Goal: Task Accomplishment & Management: Use online tool/utility

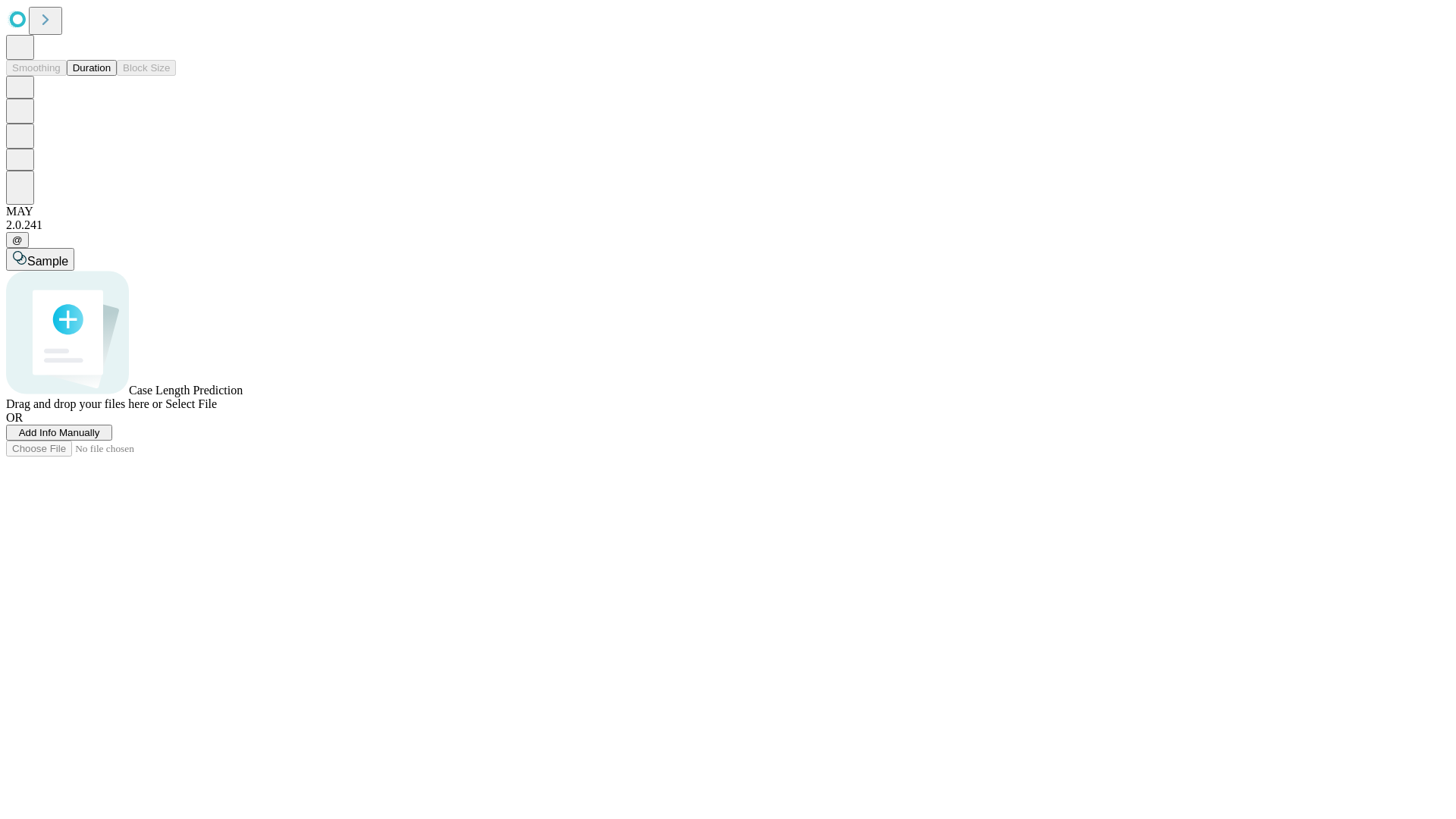
click at [111, 75] on button "Duration" at bounding box center [92, 68] width 50 height 16
click at [100, 438] on span "Add Info Manually" at bounding box center [59, 432] width 81 height 11
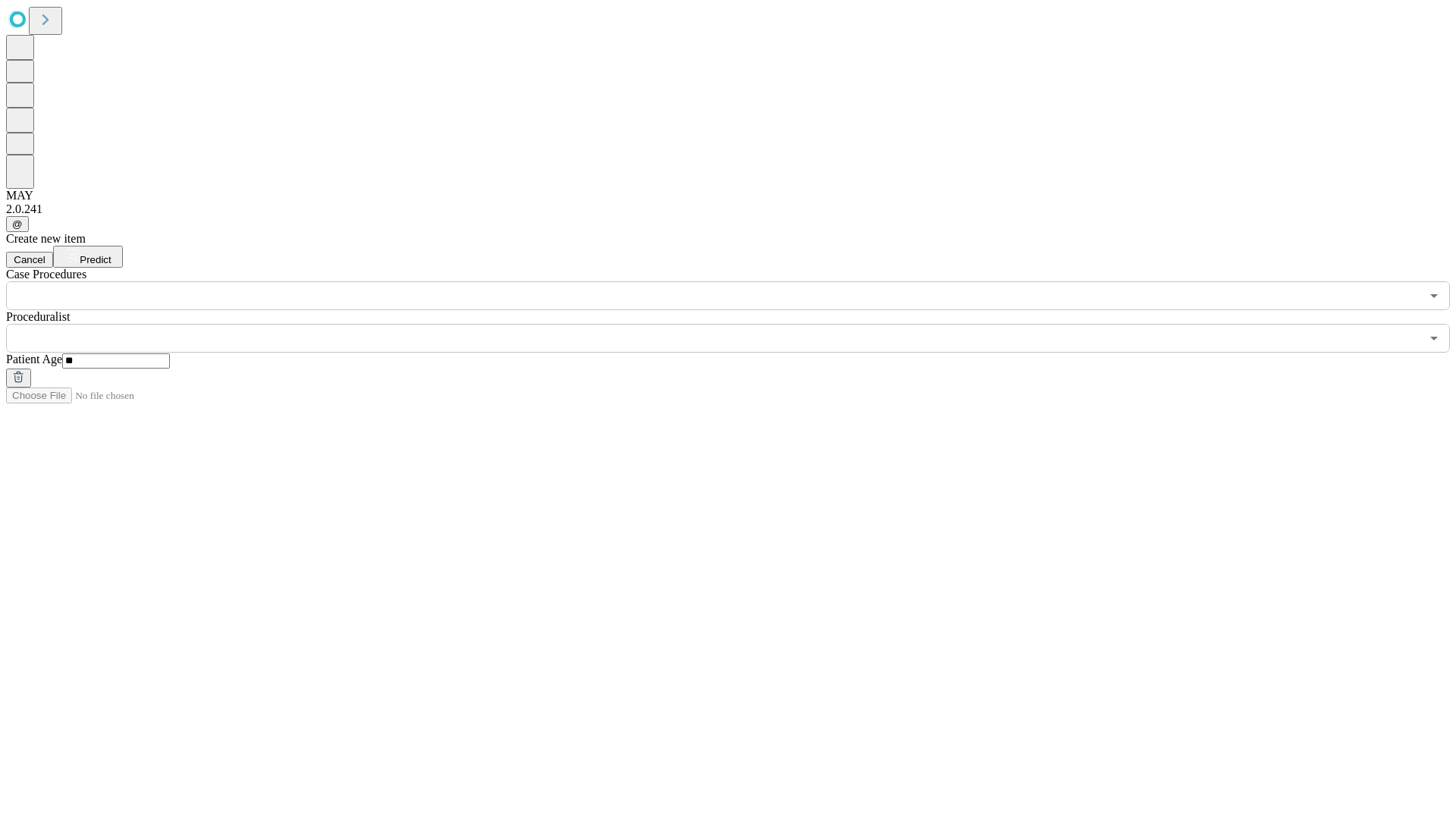
type input "**"
click at [738, 324] on input "text" at bounding box center [713, 338] width 1414 height 29
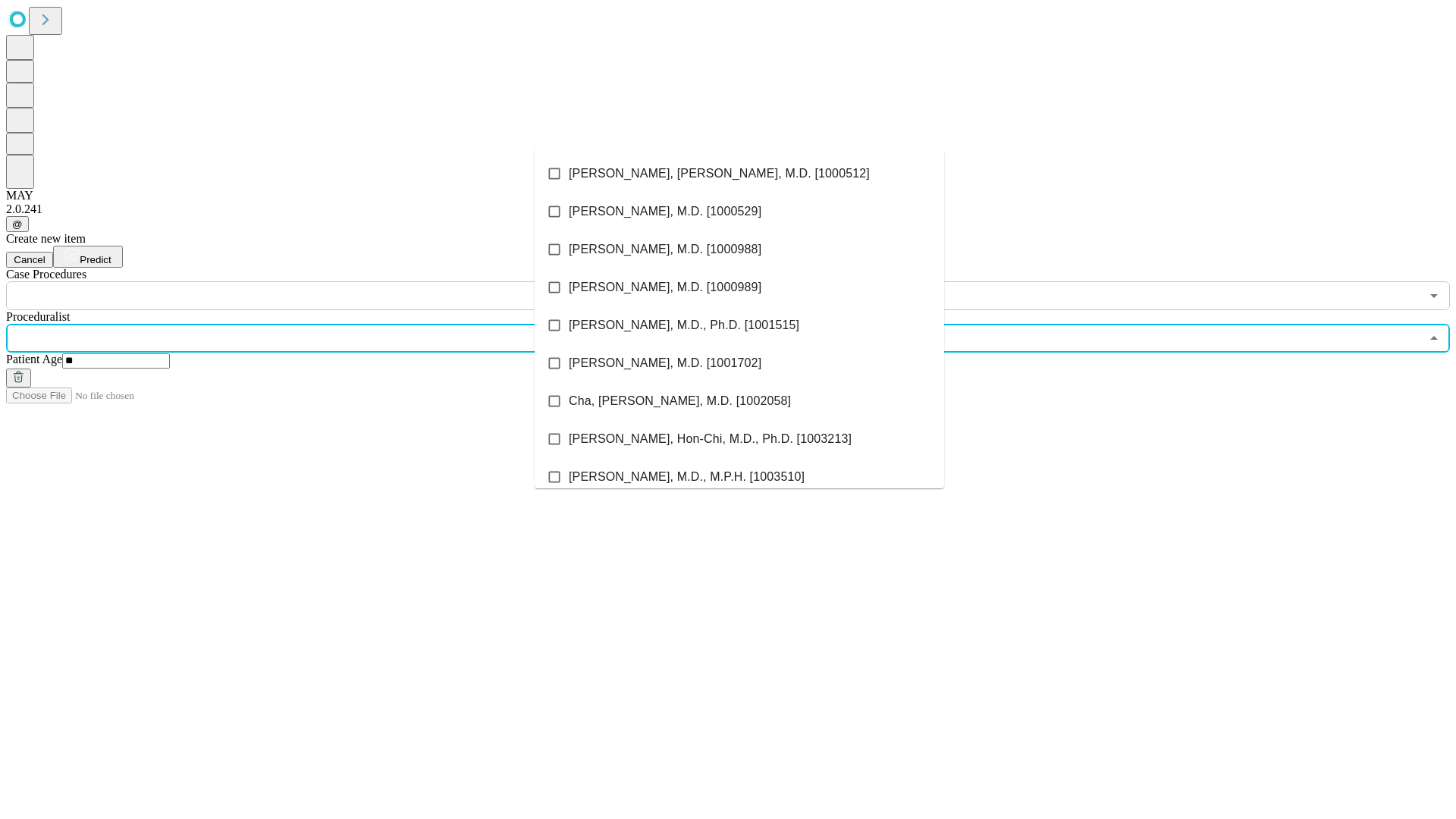
click at [739, 174] on li "[PERSON_NAME], [PERSON_NAME], M.D. [1000512]" at bounding box center [739, 174] width 409 height 38
click at [319, 281] on input "text" at bounding box center [713, 296] width 1414 height 29
